Goal: Information Seeking & Learning: Learn about a topic

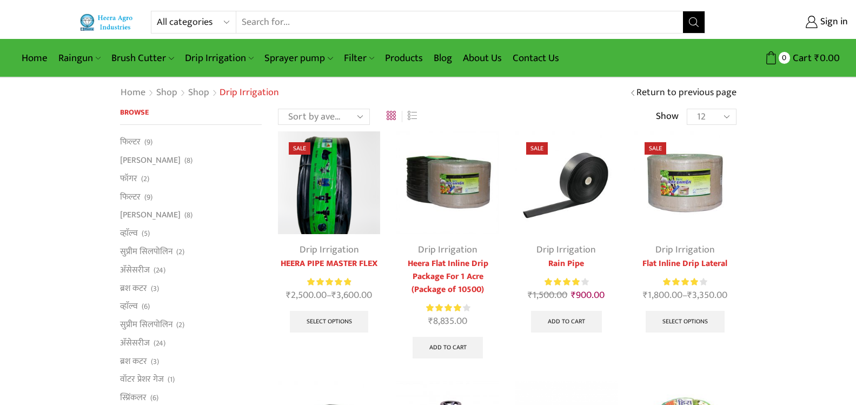
click at [125, 23] on img at bounding box center [106, 23] width 55 height 18
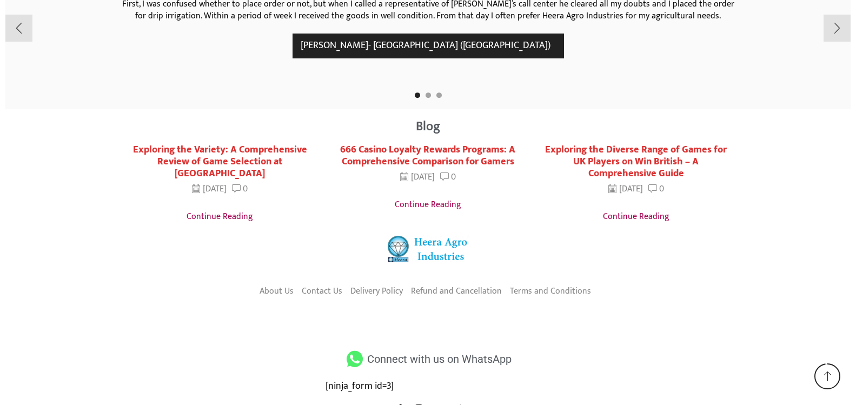
scroll to position [2096, 0]
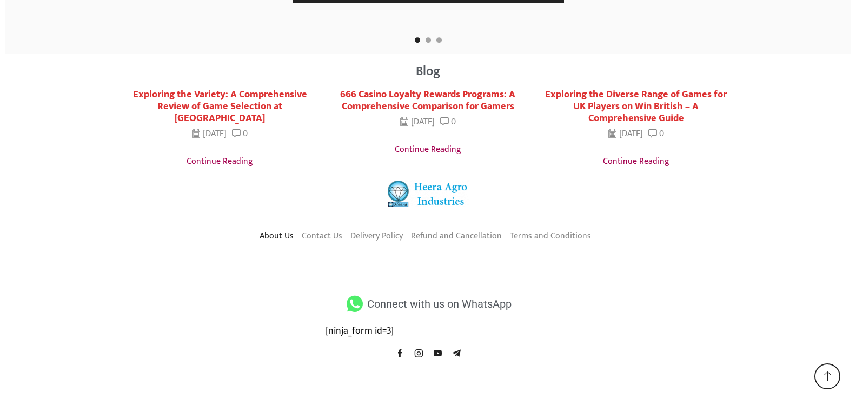
click at [271, 233] on link "About Us" at bounding box center [277, 236] width 34 height 18
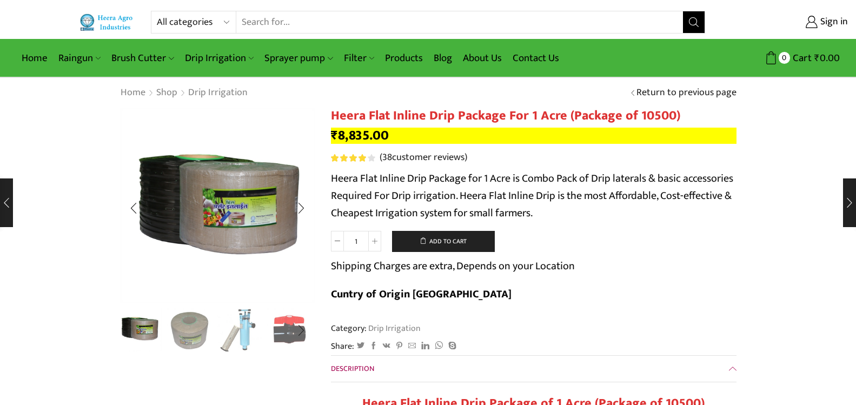
click at [136, 328] on img "1 / 10" at bounding box center [139, 329] width 45 height 45
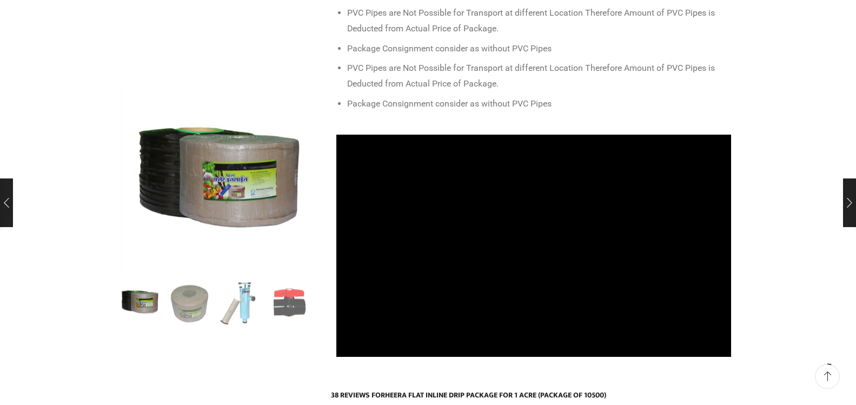
scroll to position [552, 0]
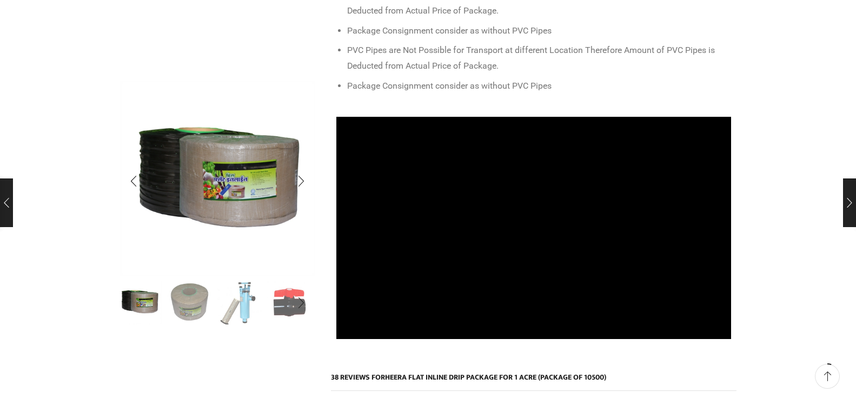
click at [201, 307] on img "2 / 10" at bounding box center [189, 302] width 45 height 45
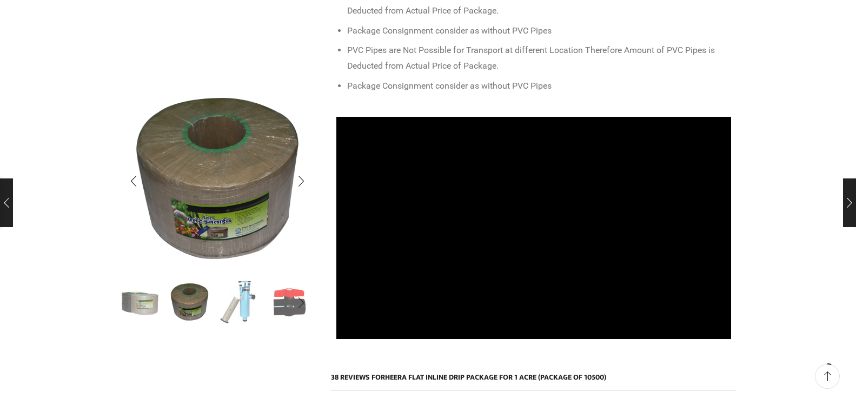
click at [240, 299] on img "3 / 10" at bounding box center [239, 302] width 45 height 45
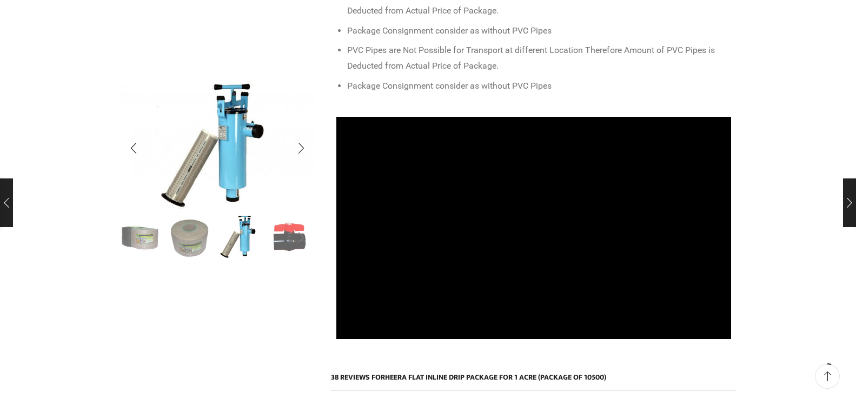
click at [291, 243] on div "Next slide" at bounding box center [301, 237] width 27 height 27
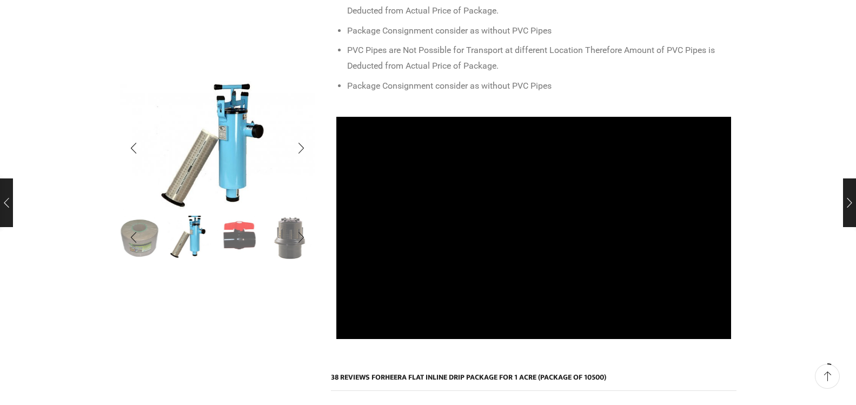
click at [236, 237] on img "4 / 10" at bounding box center [239, 236] width 45 height 45
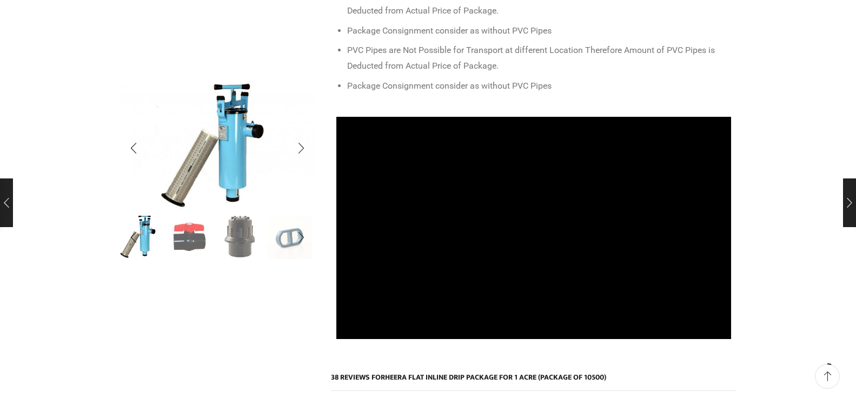
click at [236, 236] on img "5 / 10" at bounding box center [239, 236] width 45 height 45
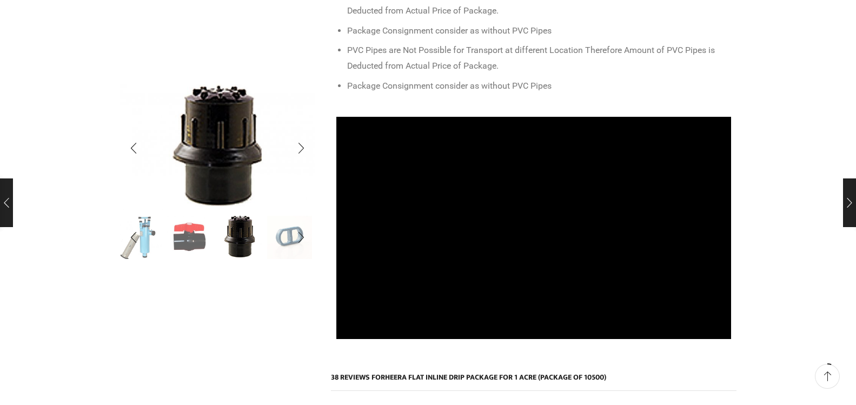
click at [286, 237] on img "6 / 10" at bounding box center [289, 236] width 45 height 45
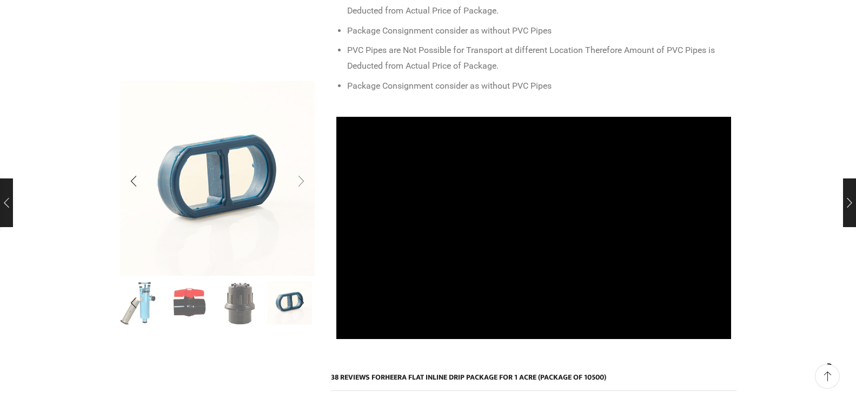
click at [301, 179] on div "Next slide" at bounding box center [301, 181] width 27 height 27
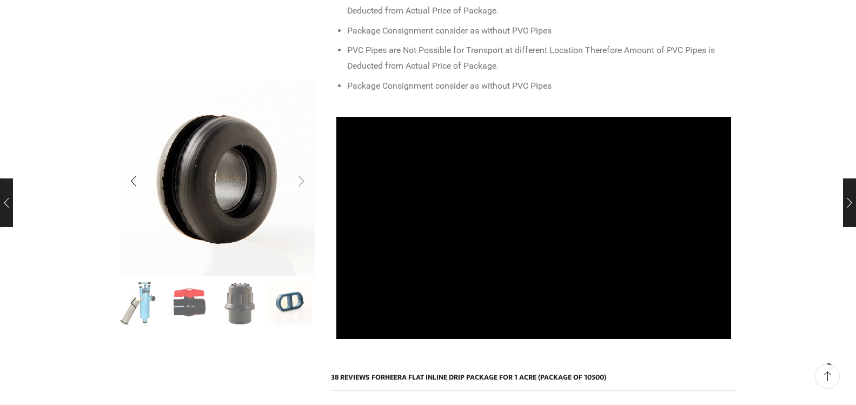
click at [301, 179] on div "Next slide" at bounding box center [301, 181] width 27 height 27
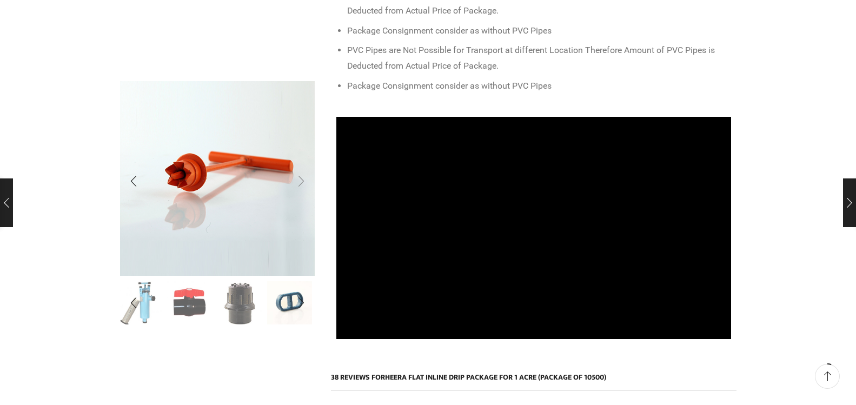
click at [301, 179] on div "Next slide" at bounding box center [301, 181] width 27 height 27
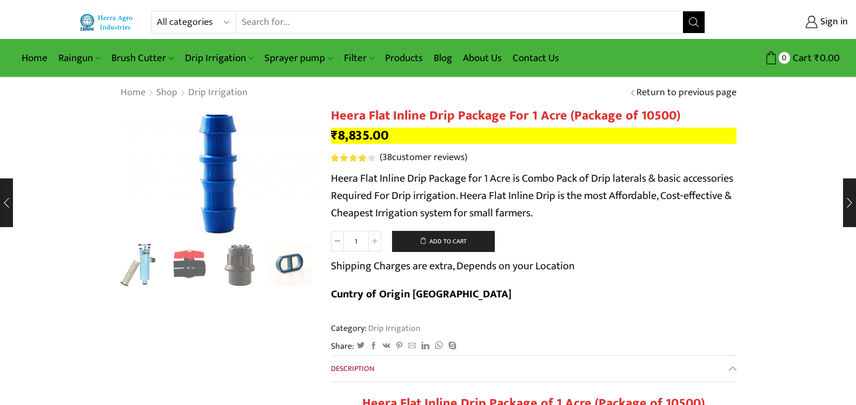
scroll to position [63, 0]
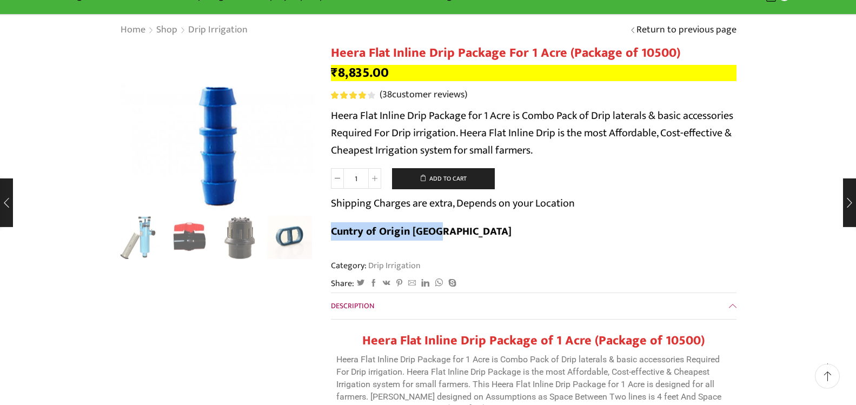
drag, startPoint x: 680, startPoint y: 204, endPoint x: 577, endPoint y: 208, distance: 102.8
click at [512, 222] on b "Cuntry of Origin India" at bounding box center [421, 231] width 181 height 18
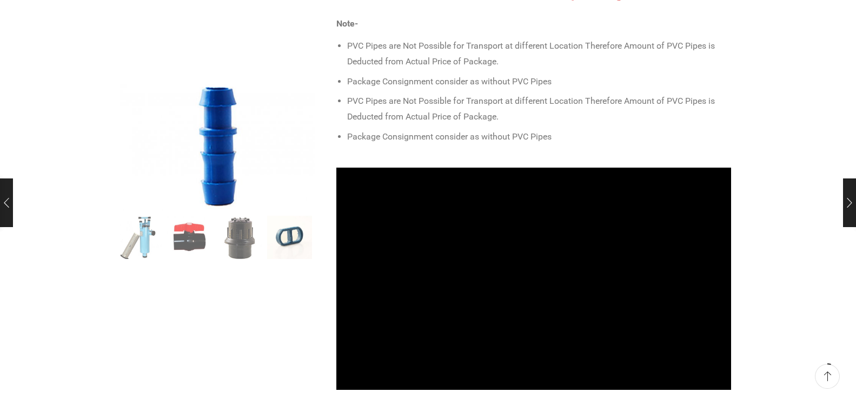
scroll to position [504, 0]
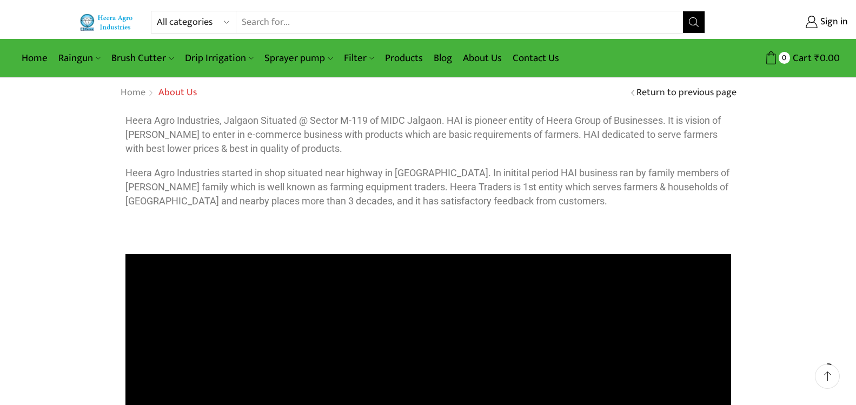
scroll to position [269, 0]
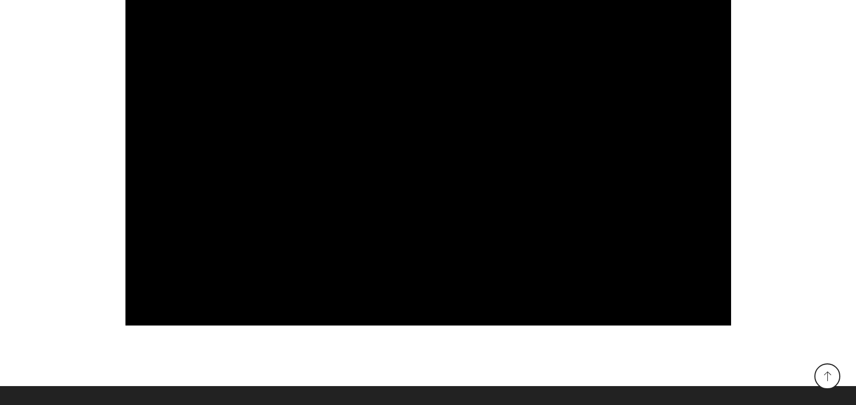
click at [806, 154] on div "All categories Accessories Air Release Valve Brush Cutter Domestic Use Drip Irr…" at bounding box center [428, 58] width 856 height 655
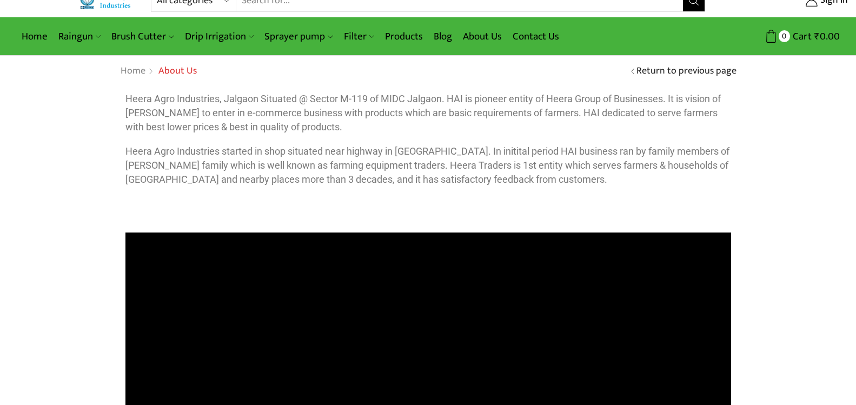
scroll to position [0, 0]
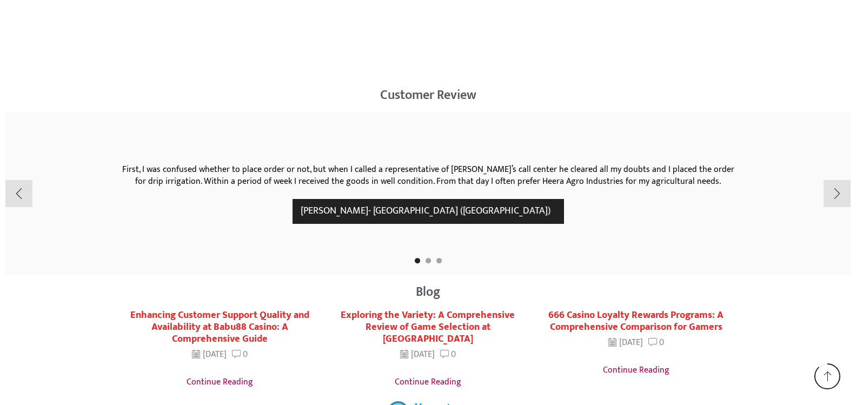
scroll to position [1545, 0]
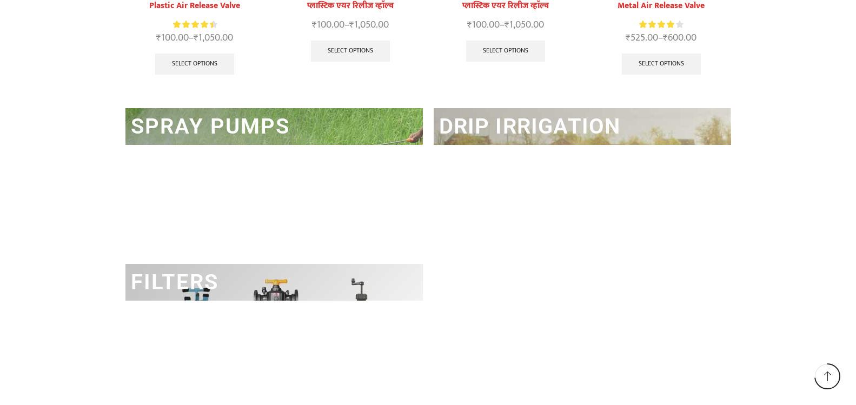
click at [559, 129] on link "DRIP IRRIGATION" at bounding box center [530, 126] width 182 height 25
